Goal: Check status: Check status

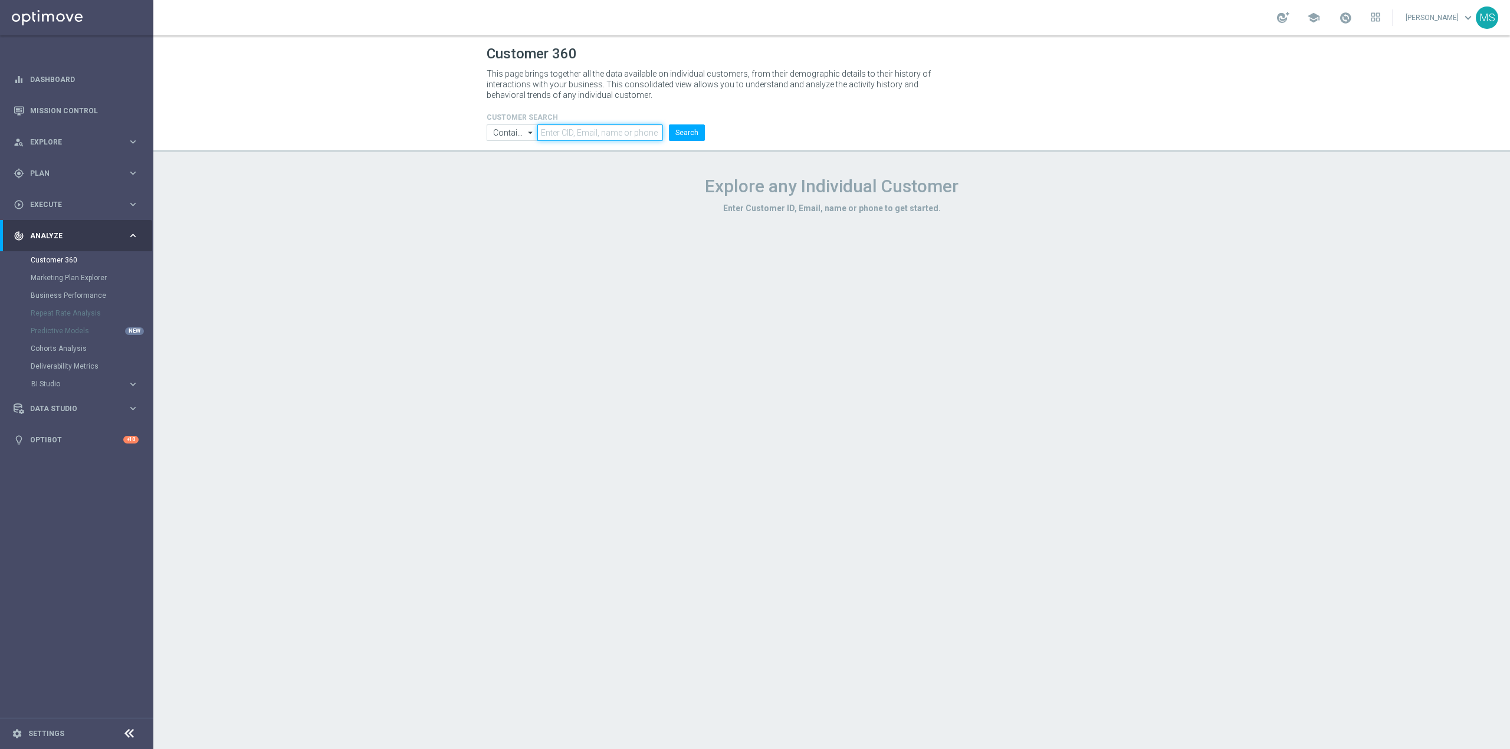
click at [579, 126] on input "text" at bounding box center [600, 132] width 126 height 17
paste input "3381324"
type input "3381324"
click at [517, 130] on input "Contains" at bounding box center [512, 132] width 51 height 17
click at [523, 168] on div "Equals" at bounding box center [513, 167] width 22 height 11
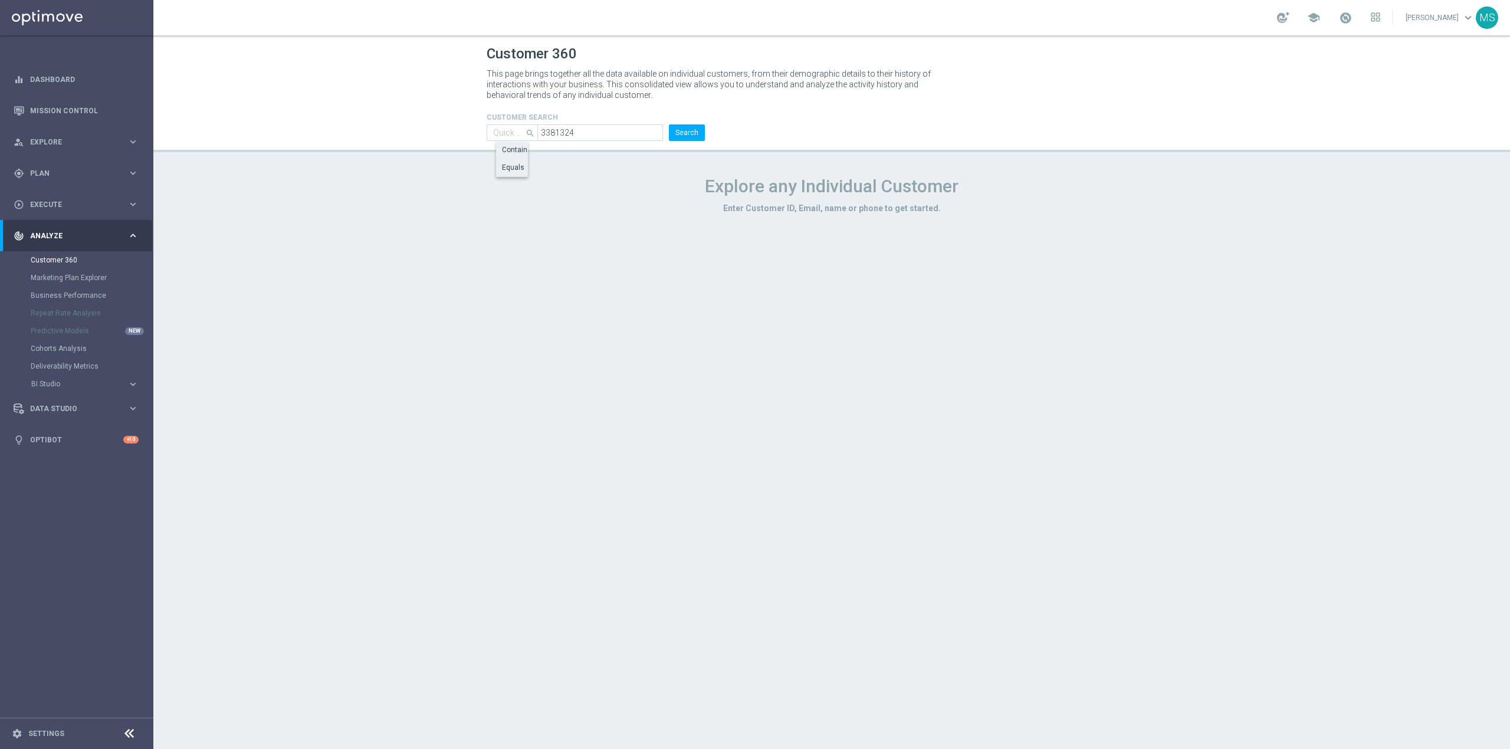
type input "Equals"
click at [683, 138] on button "Search" at bounding box center [687, 132] width 36 height 17
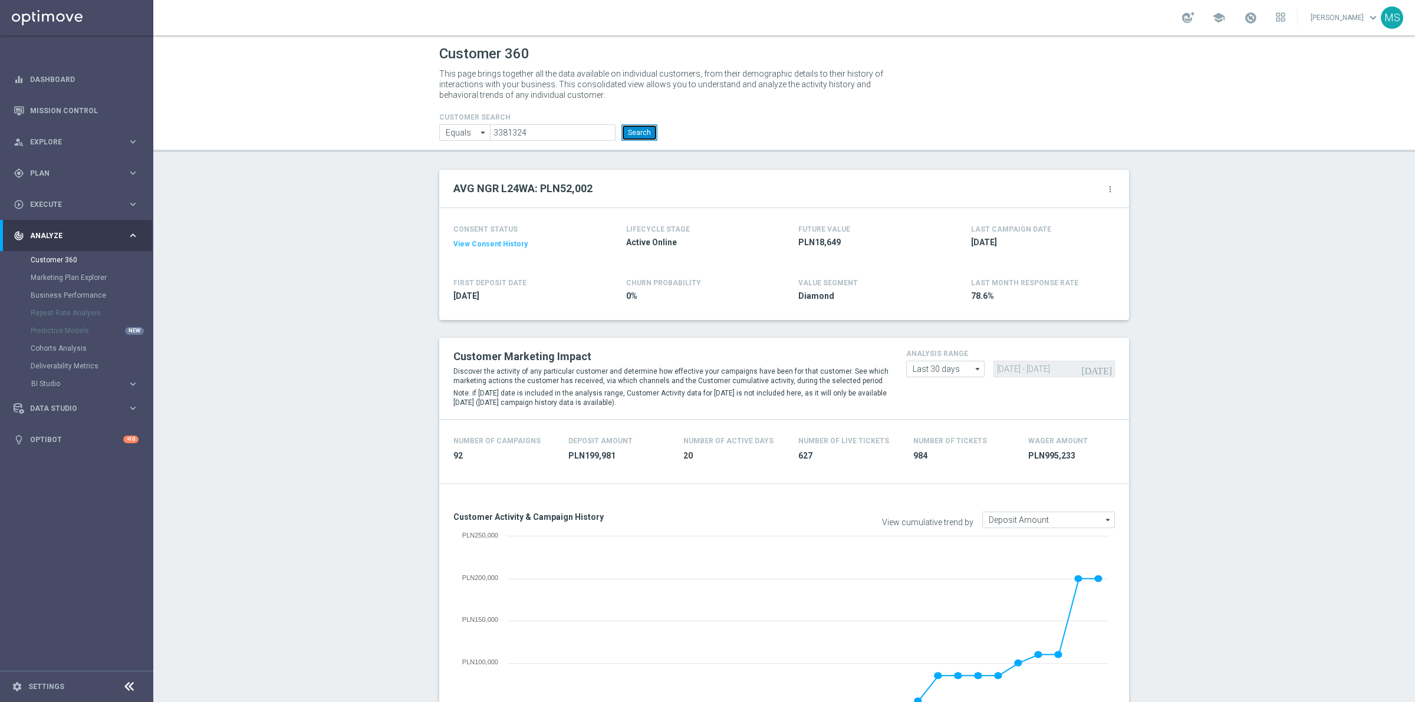
click at [645, 134] on button "Search" at bounding box center [640, 132] width 36 height 17
click at [527, 127] on input "3381324" at bounding box center [553, 132] width 126 height 17
click at [531, 130] on input "3381324" at bounding box center [553, 132] width 126 height 17
paste input "602032"
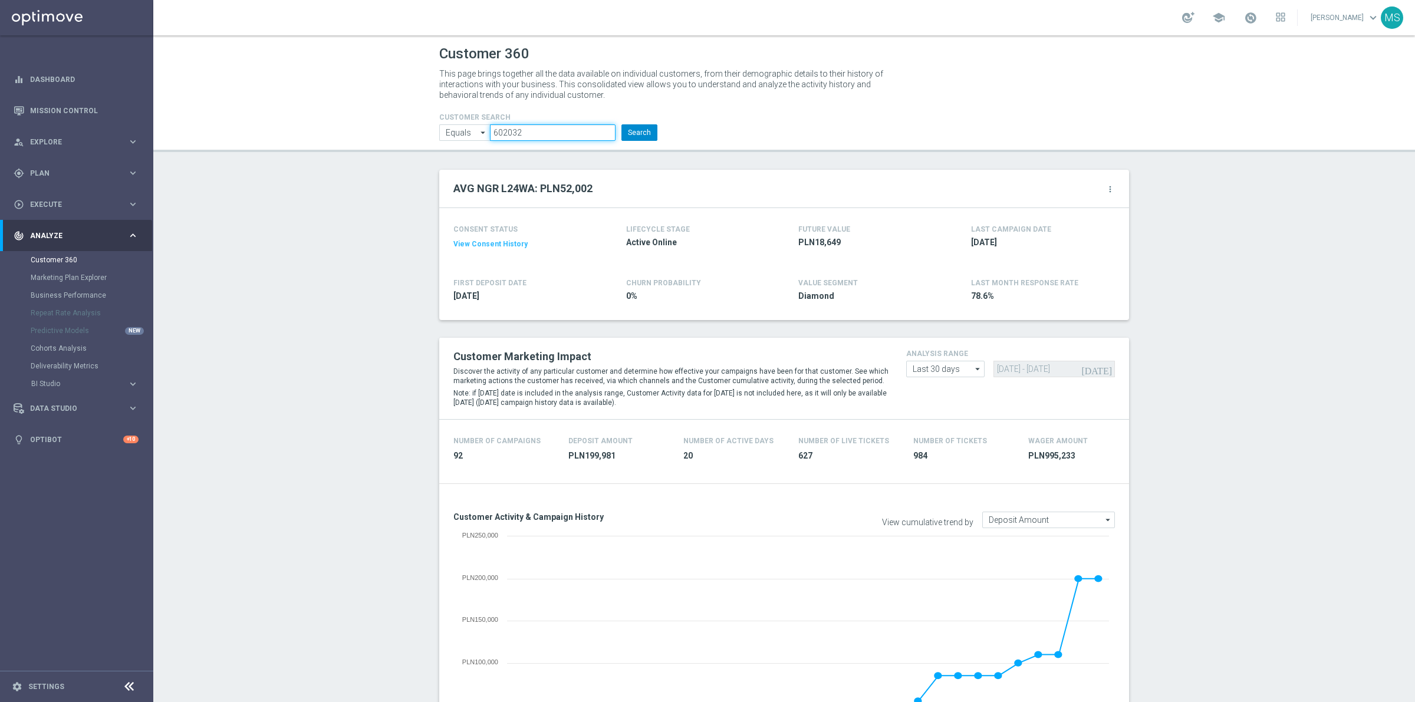
type input "602032"
click at [633, 133] on button "Search" at bounding box center [640, 132] width 36 height 17
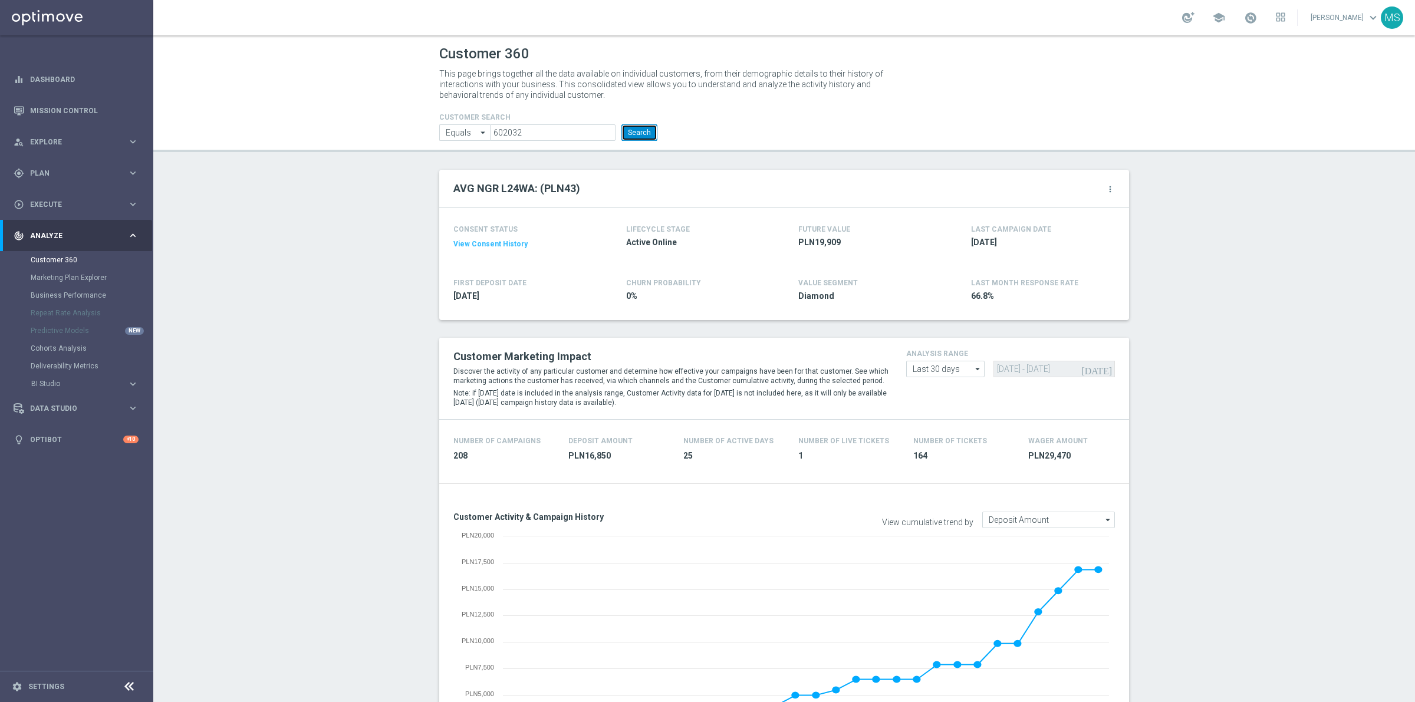
click at [635, 136] on button "Search" at bounding box center [640, 132] width 36 height 17
click at [626, 133] on button "Search" at bounding box center [640, 132] width 36 height 17
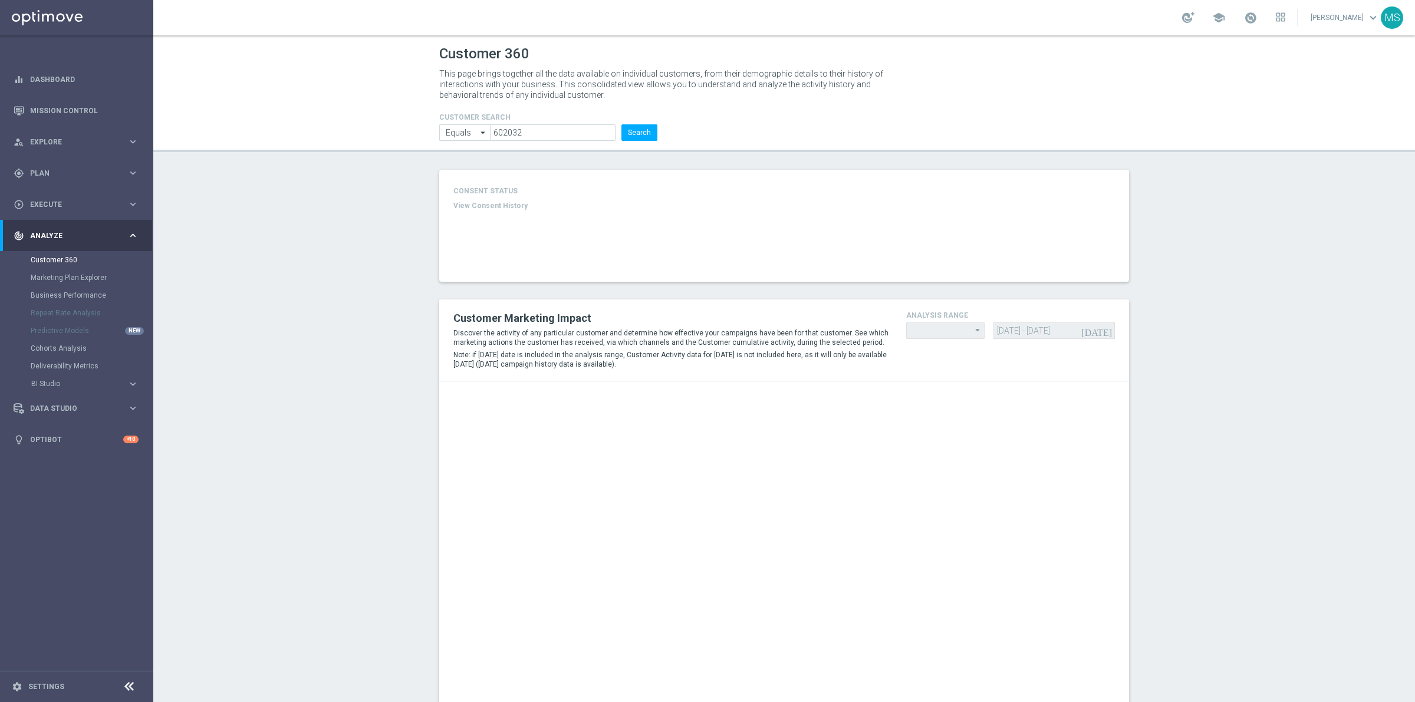
type input "Last 30 days"
type input "Deposit Amount"
type input "Last 30 days"
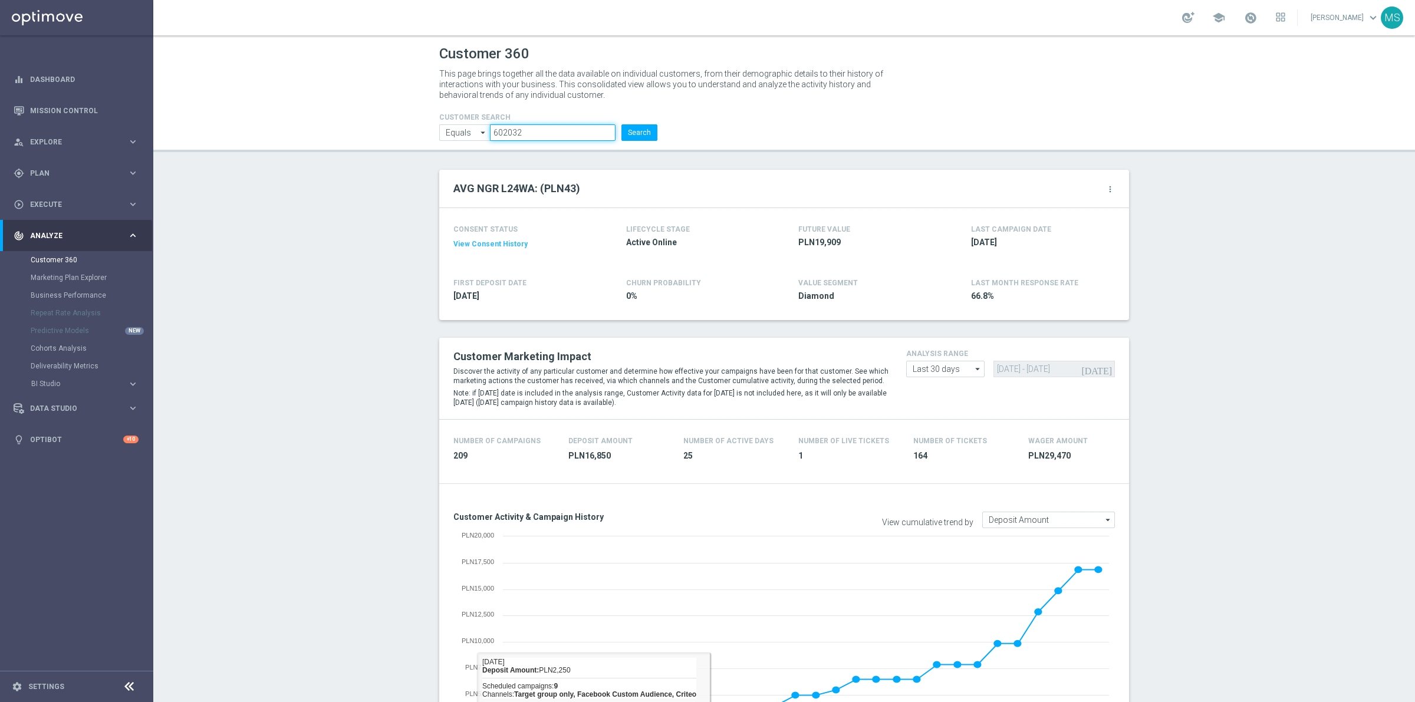
click at [588, 137] on input "602032" at bounding box center [553, 132] width 126 height 17
paste input "337066"
click at [622, 130] on button "Search" at bounding box center [640, 132] width 36 height 17
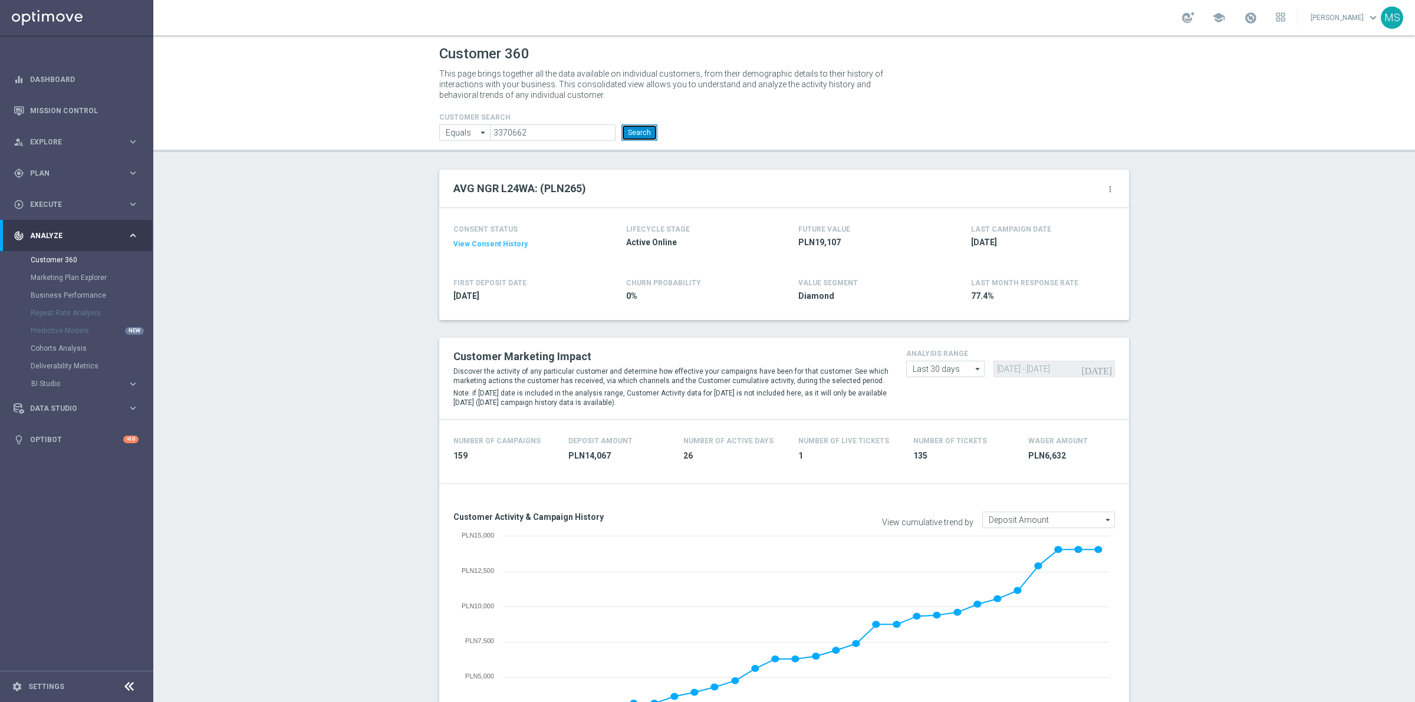
click at [642, 137] on button "Search" at bounding box center [640, 132] width 36 height 17
click at [528, 125] on input "3370662" at bounding box center [553, 132] width 126 height 17
paste input "941564"
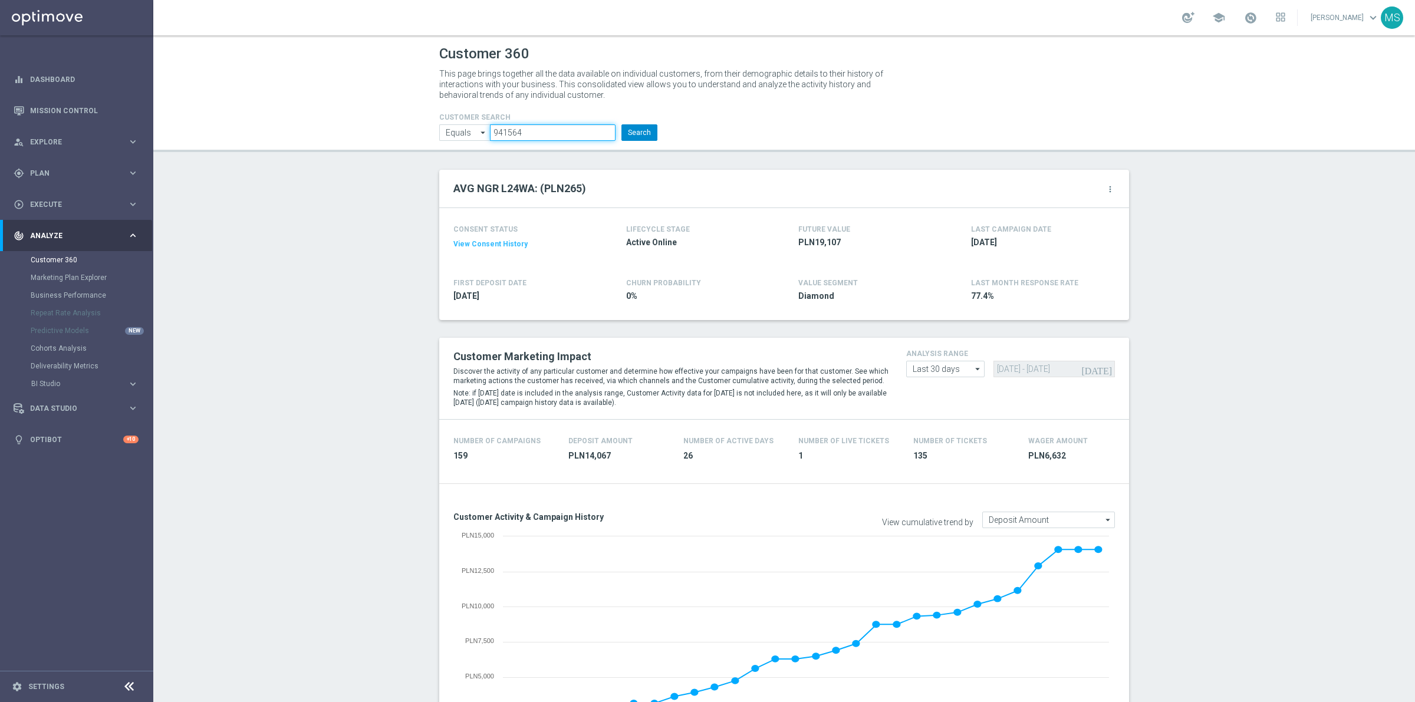
type input "941564"
click at [632, 133] on button "Search" at bounding box center [640, 132] width 36 height 17
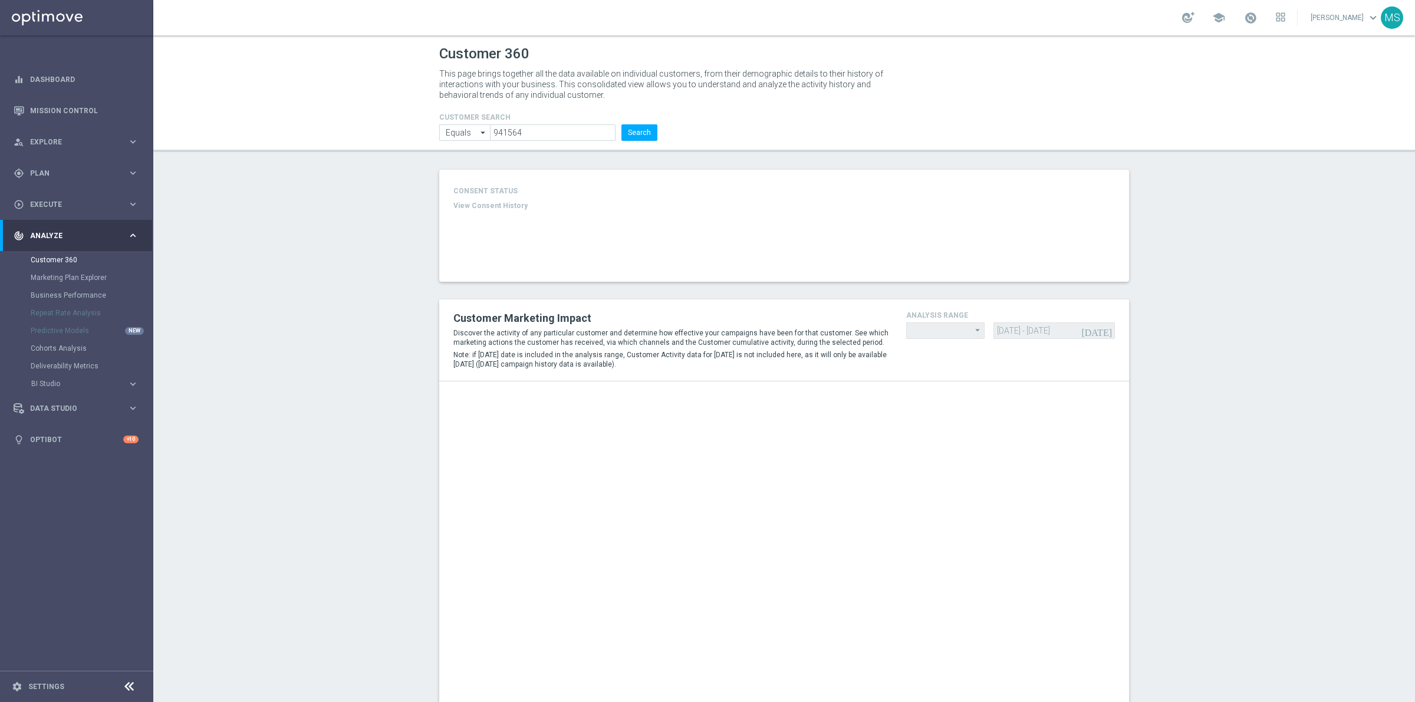
type input "Last 30 days"
type input "Deposit Amount"
type input "Last 30 days"
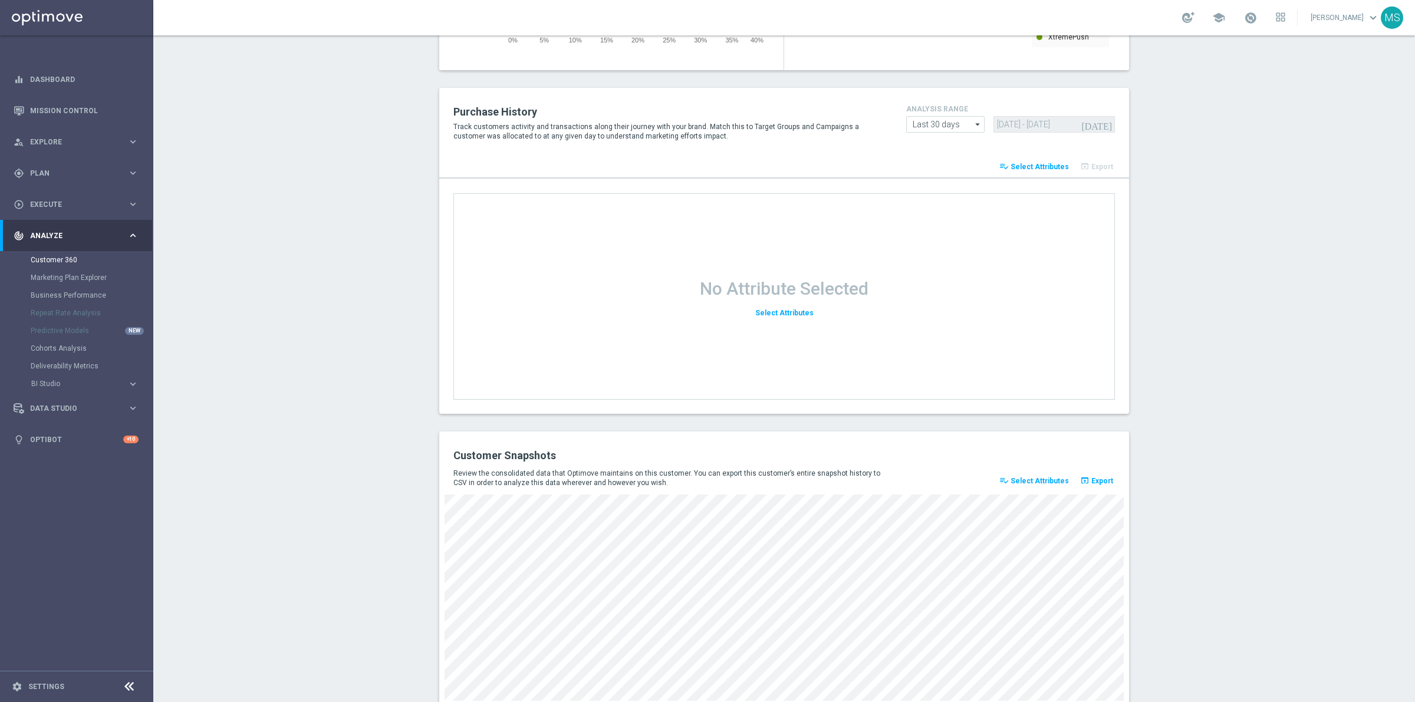
scroll to position [1345, 0]
